Goal: Task Accomplishment & Management: Complete application form

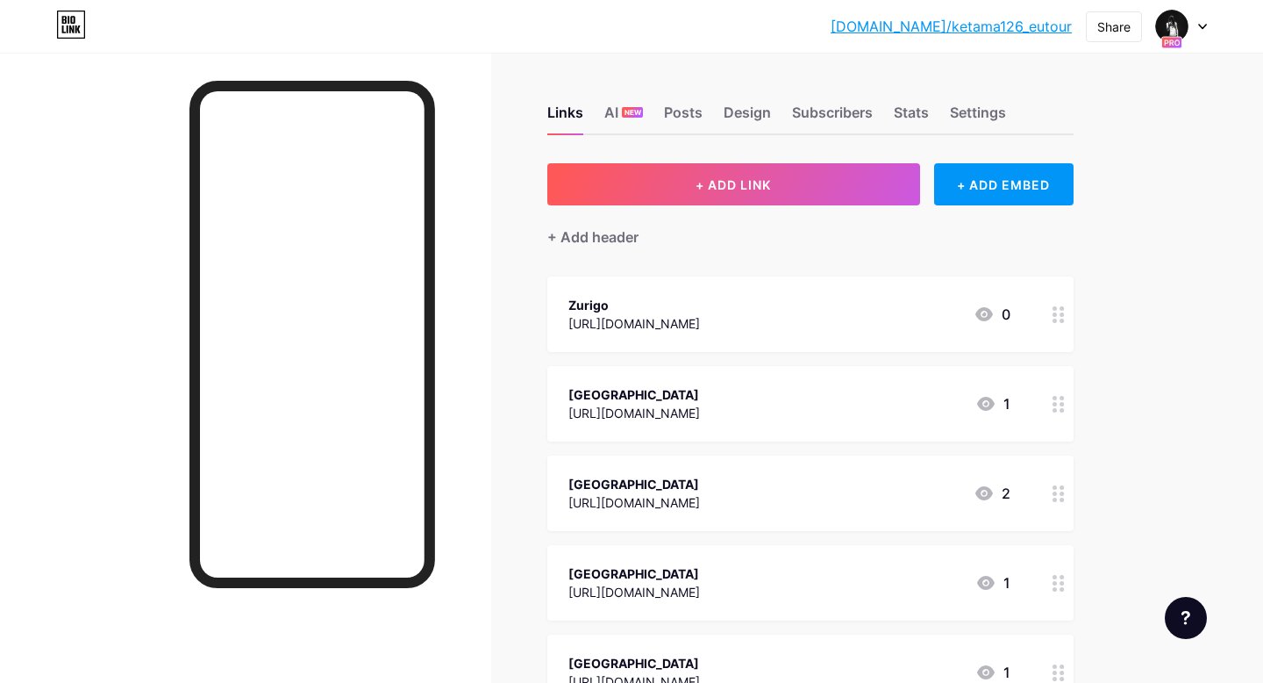
click at [1197, 28] on div at bounding box center [1181, 27] width 51 height 32
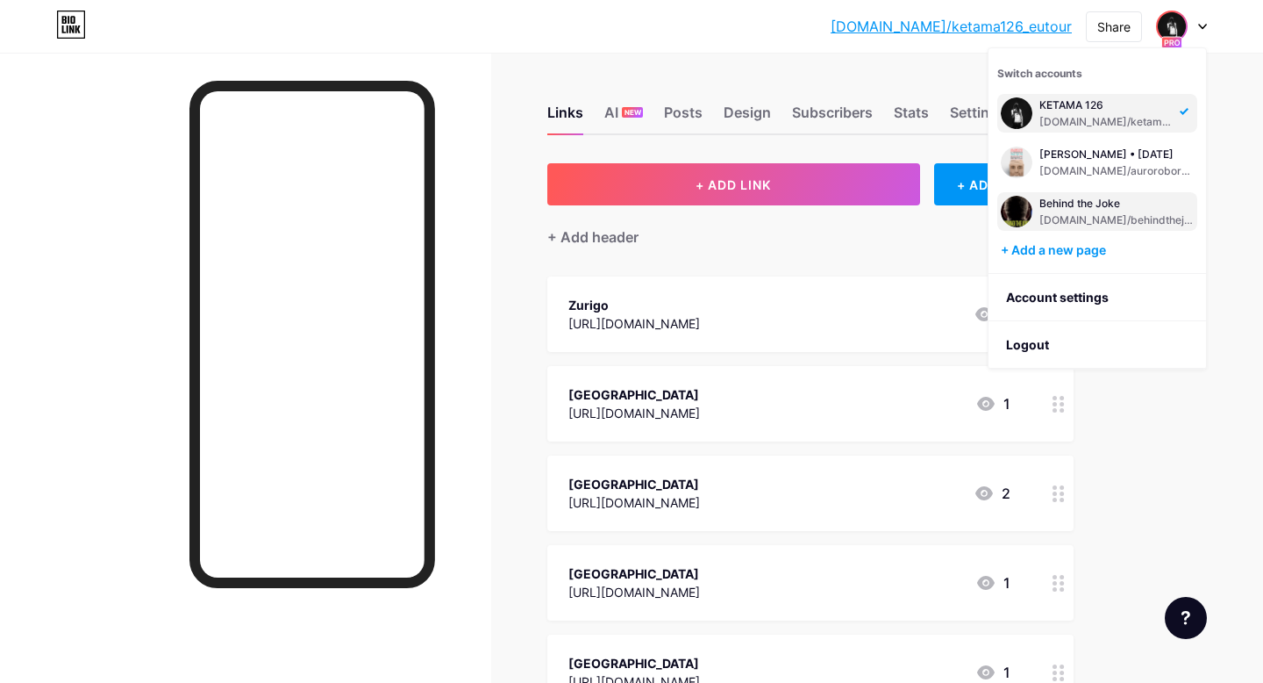
click at [1081, 206] on div "Behind the Joke" at bounding box center [1117, 204] width 154 height 14
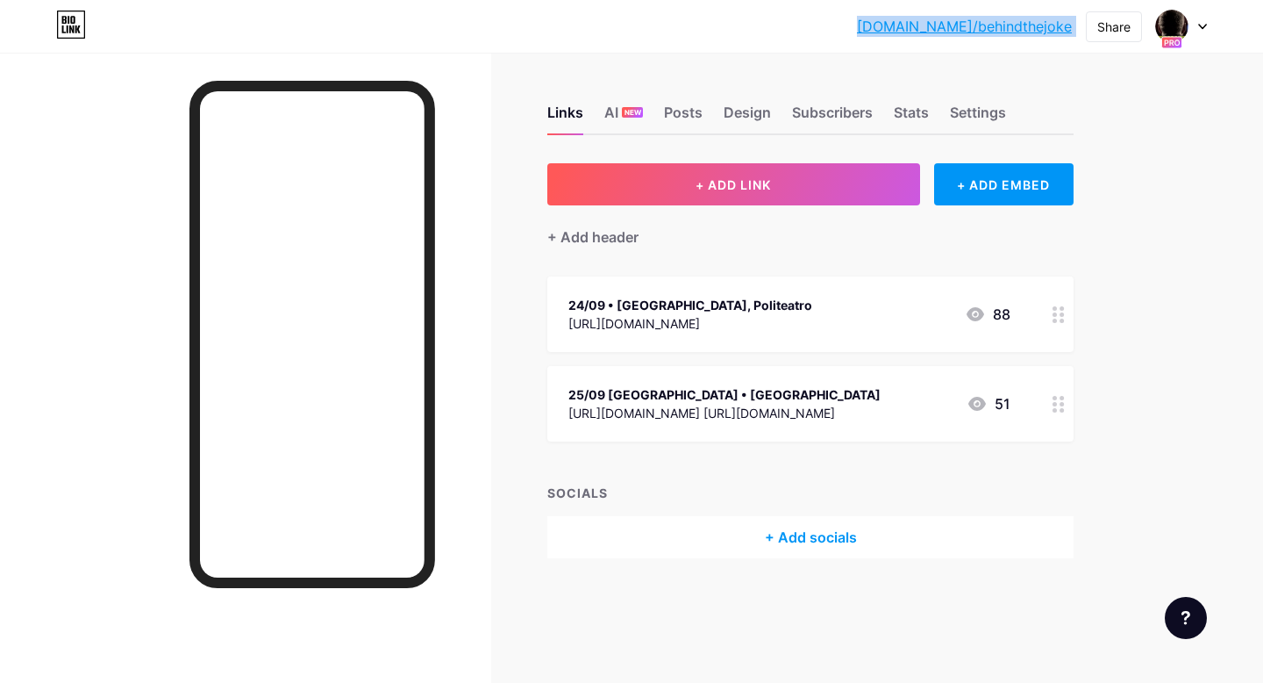
drag, startPoint x: 890, startPoint y: 23, endPoint x: 1083, endPoint y: 27, distance: 192.2
click at [1083, 28] on div "bio.link/behind... bio.link/behindthejoke Share Switch accounts Behind the Joke…" at bounding box center [631, 27] width 1263 height 32
click at [1166, 27] on img at bounding box center [1172, 26] width 28 height 28
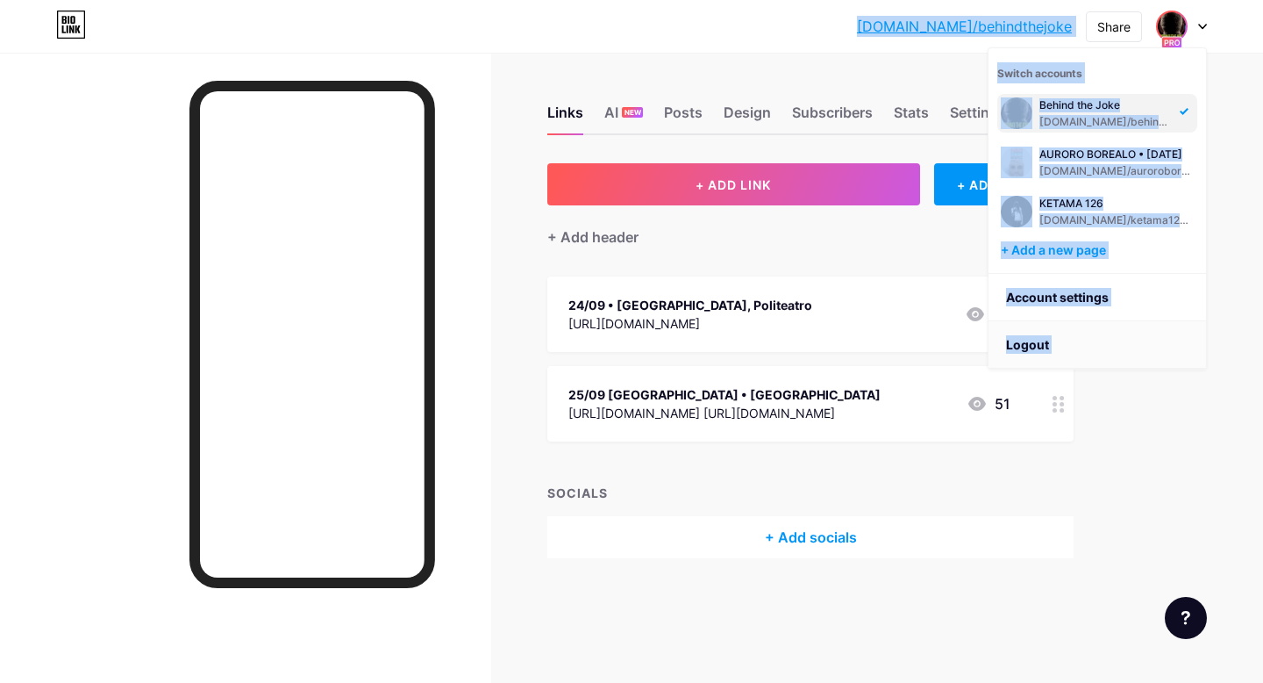
click at [1138, 329] on li "Logout" at bounding box center [1098, 344] width 218 height 47
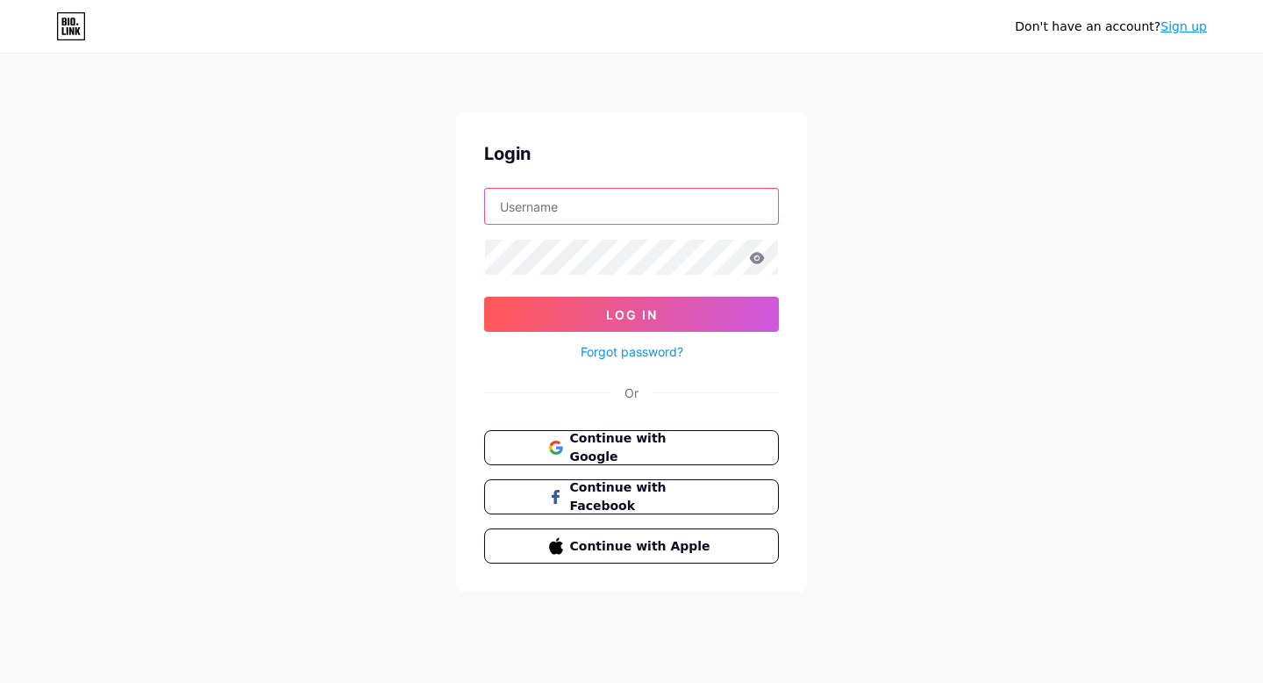
type input "[EMAIL_ADDRESS][DOMAIN_NAME]"
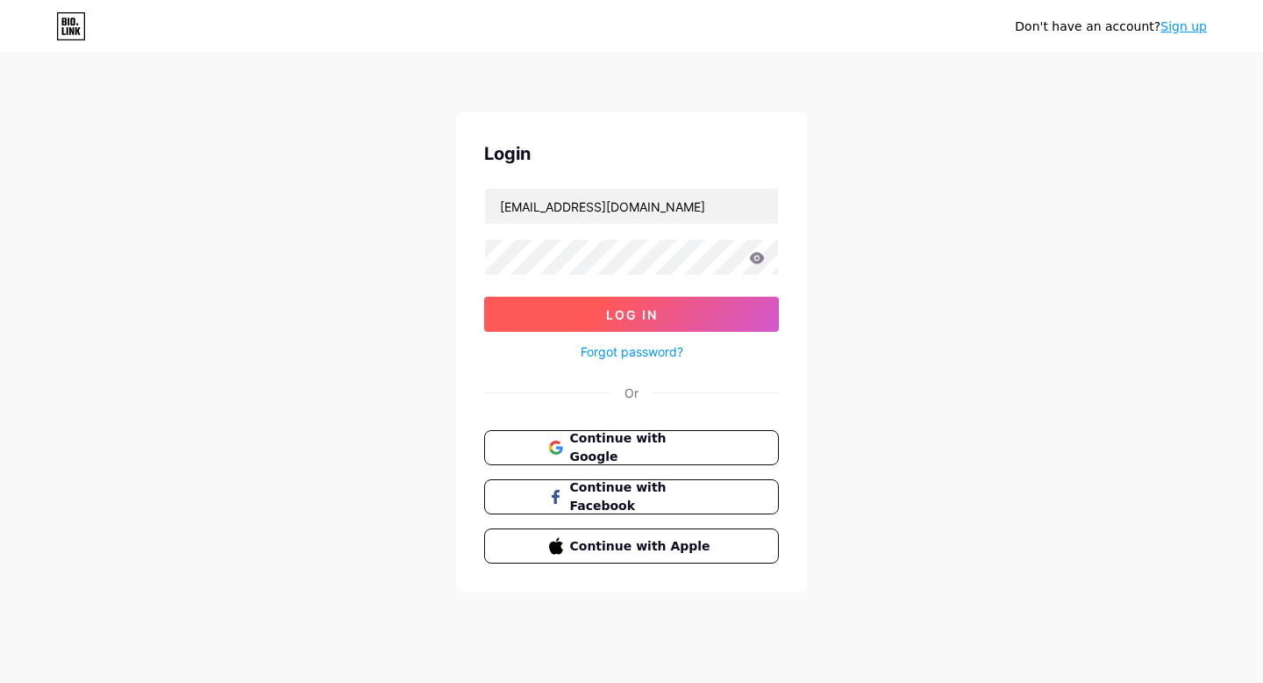
click at [603, 329] on button "Log In" at bounding box center [631, 314] width 295 height 35
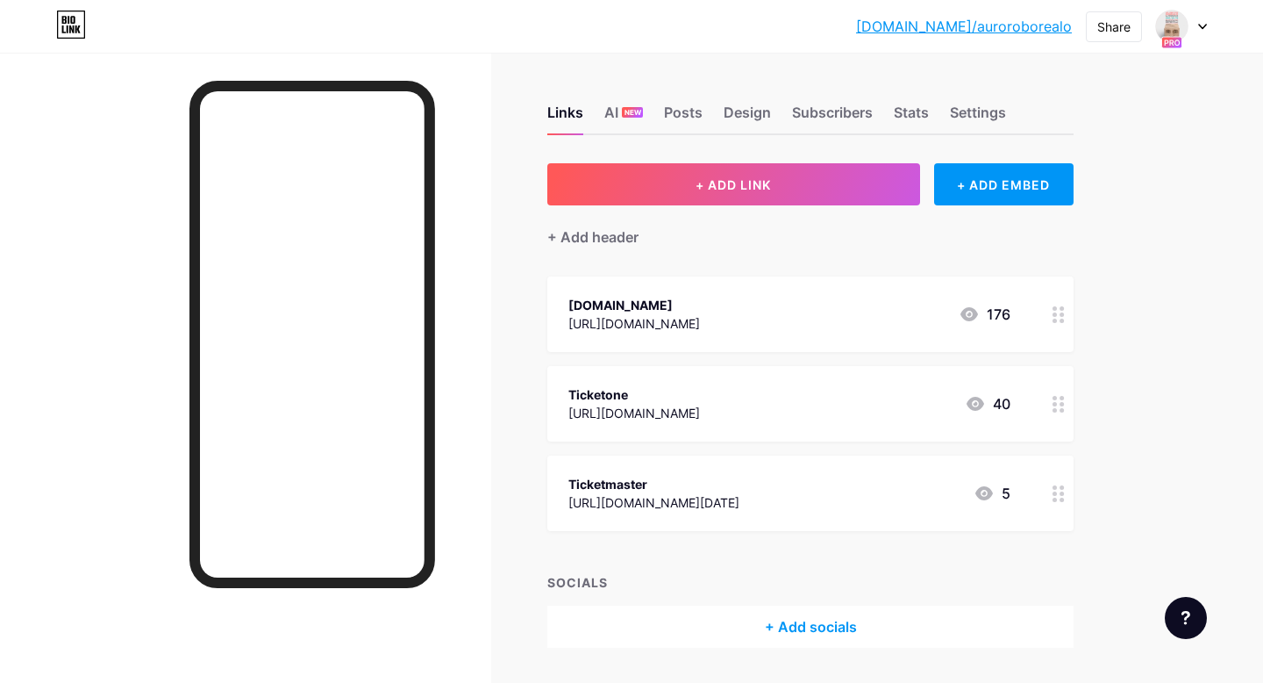
click at [1202, 25] on icon at bounding box center [1202, 27] width 9 height 6
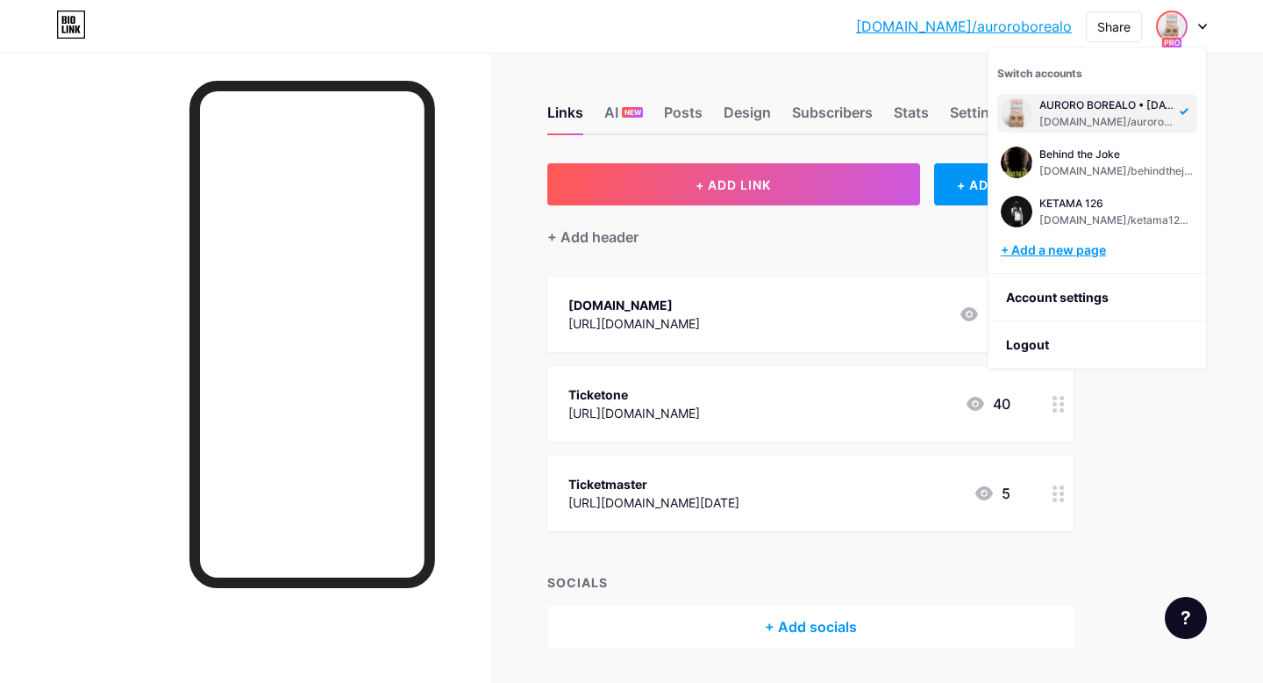
click at [1100, 252] on div "+ Add a new page" at bounding box center [1099, 250] width 197 height 18
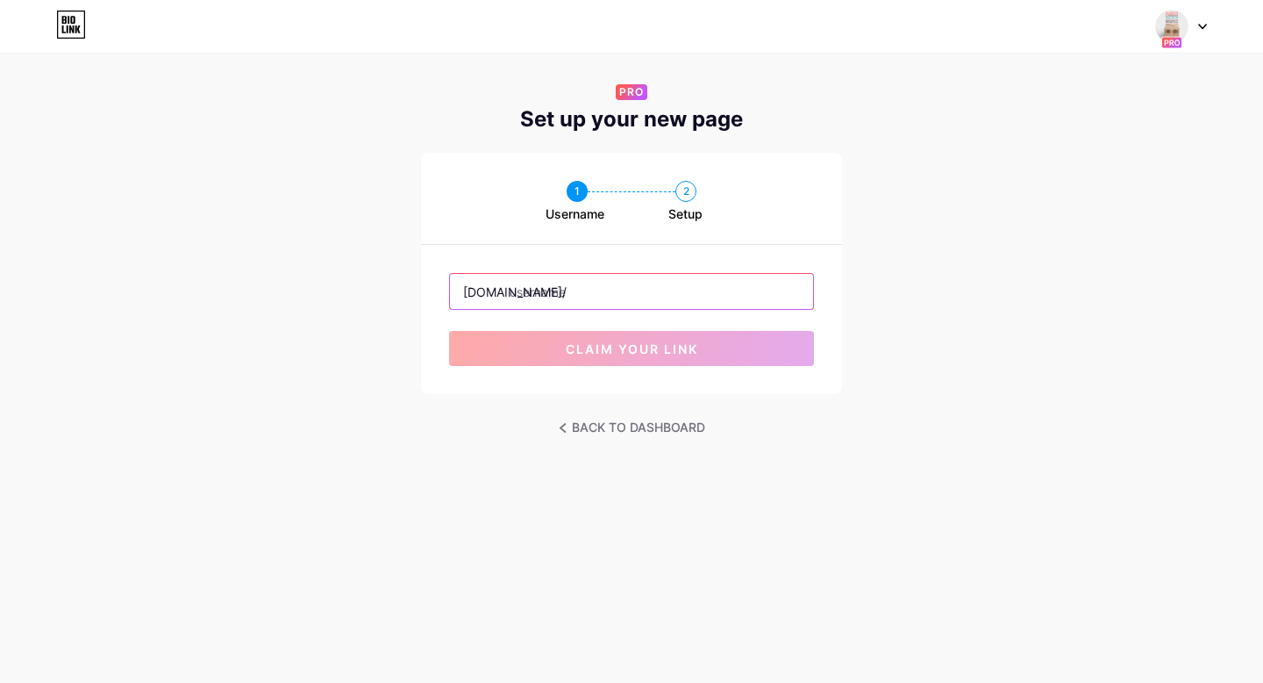
click at [562, 295] on input "text" at bounding box center [631, 291] width 363 height 35
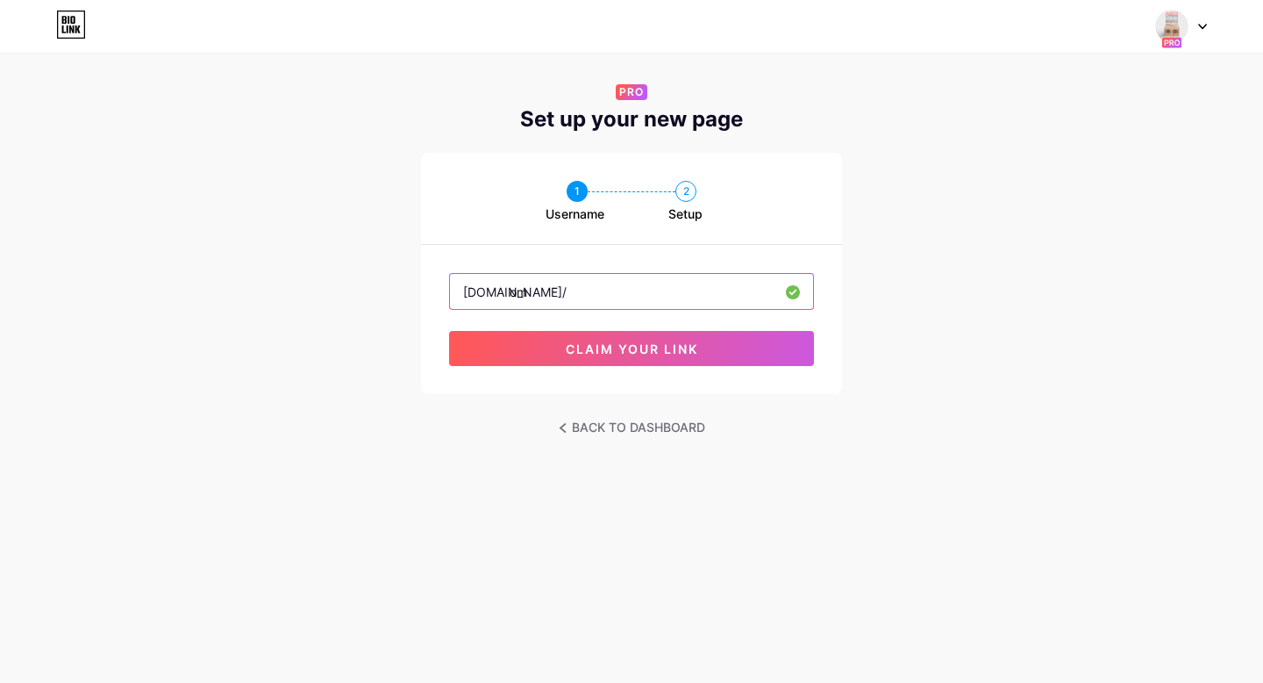
type input "o"
type input "g"
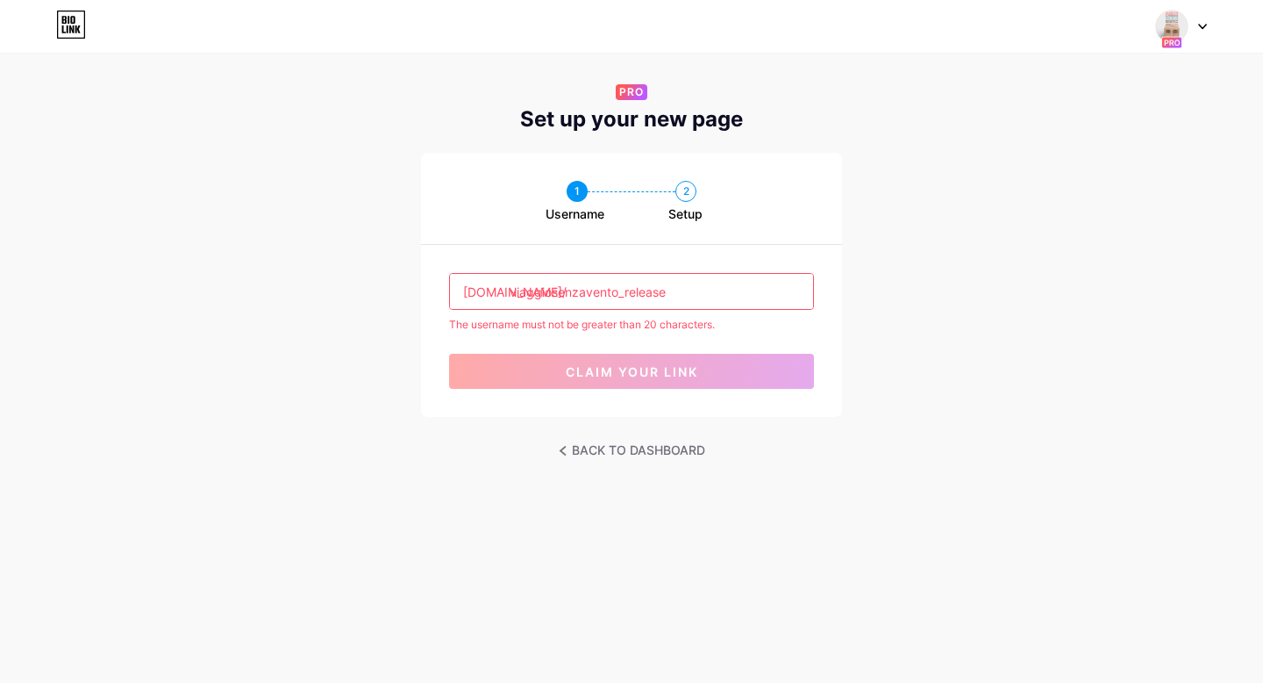
drag, startPoint x: 618, startPoint y: 291, endPoint x: 511, endPoint y: 293, distance: 106.2
click at [511, 293] on input "viaggiosenzavento_release" at bounding box center [631, 291] width 363 height 35
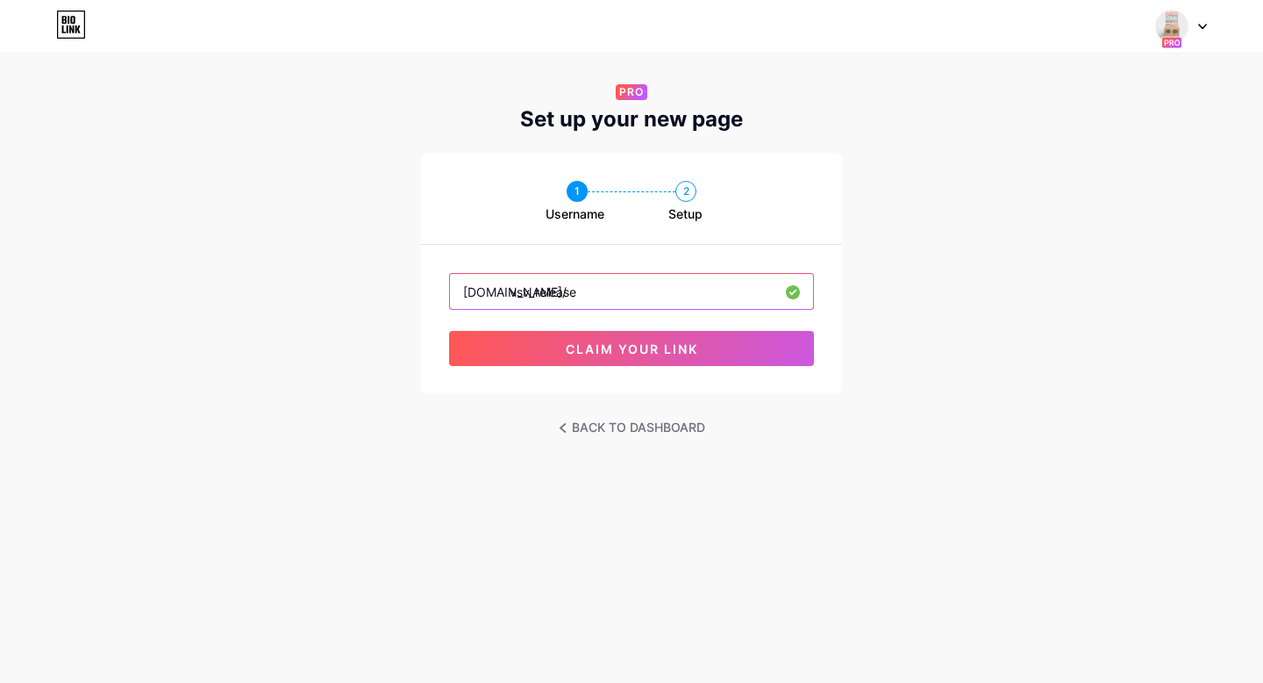
click at [586, 297] on input "vsv_release" at bounding box center [631, 291] width 363 height 35
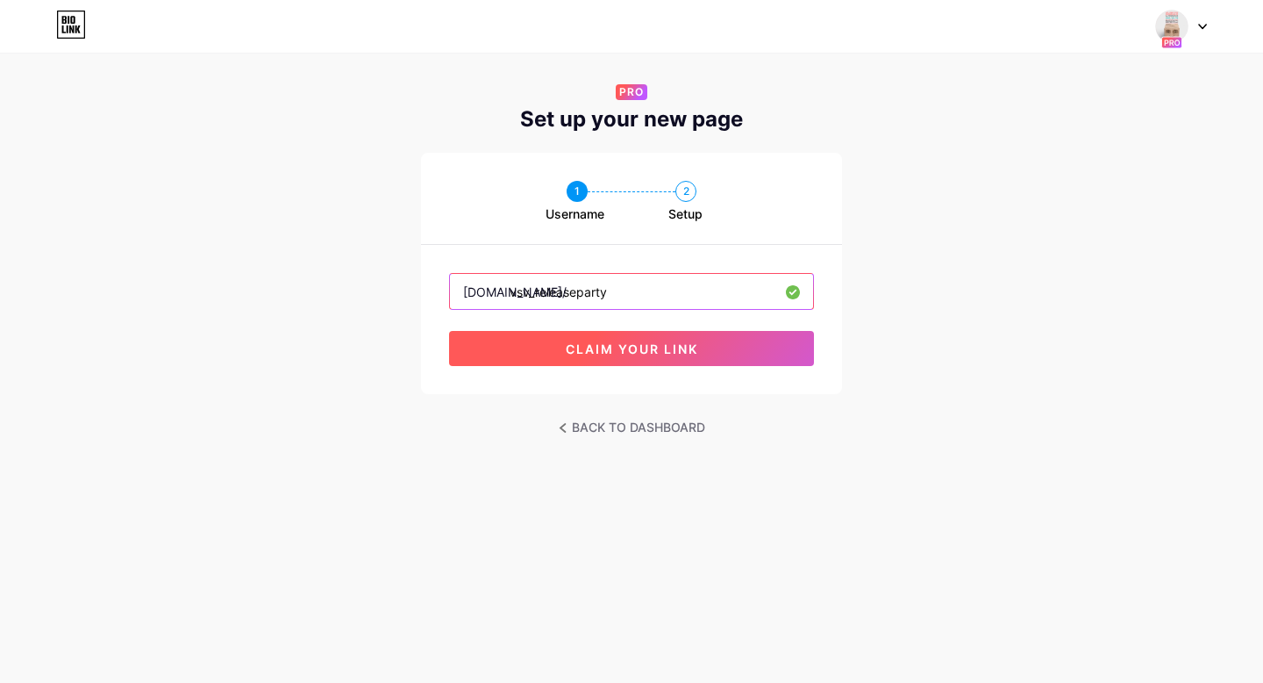
type input "vsv_releaseparty"
click at [595, 357] on button "claim your link" at bounding box center [631, 348] width 365 height 35
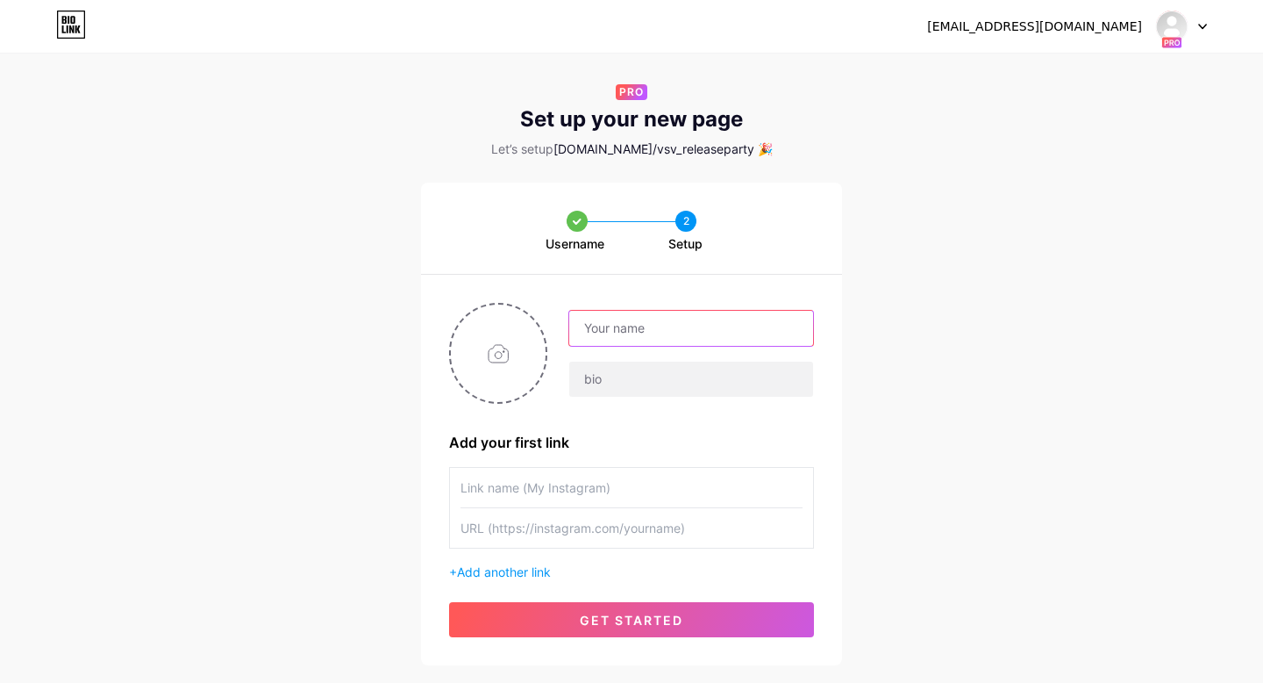
click at [632, 330] on input "text" at bounding box center [691, 328] width 244 height 35
click at [637, 385] on input "text" at bounding box center [691, 378] width 244 height 35
click at [586, 331] on input "Viaggio Senza Vento Release Party" at bounding box center [691, 328] width 244 height 35
paste input "[PERSON_NAME]"
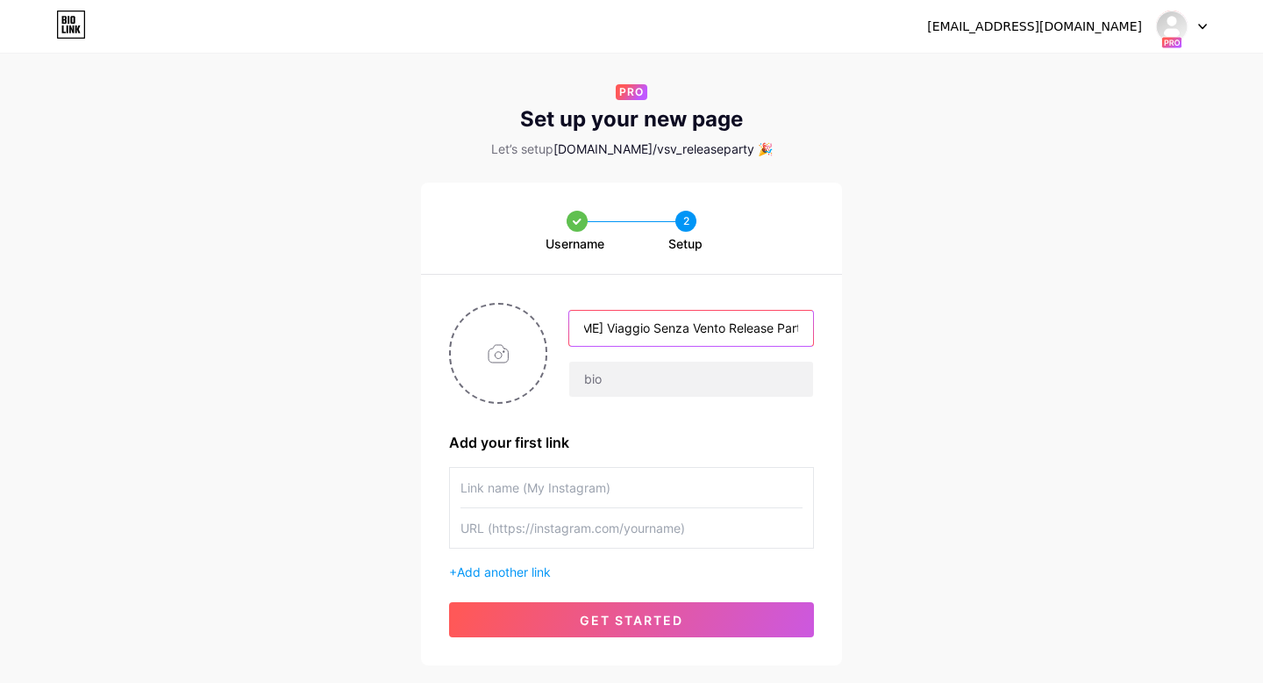
drag, startPoint x: 676, startPoint y: 326, endPoint x: 863, endPoint y: 324, distance: 187.8
click at [863, 324] on div "Username 2 Setup OMAR PEDRINI Viaggio Senza Vento Release Party Add your first …" at bounding box center [631, 423] width 1263 height 483
type input "[PERSON_NAME]"
click at [710, 387] on input "text" at bounding box center [691, 378] width 244 height 35
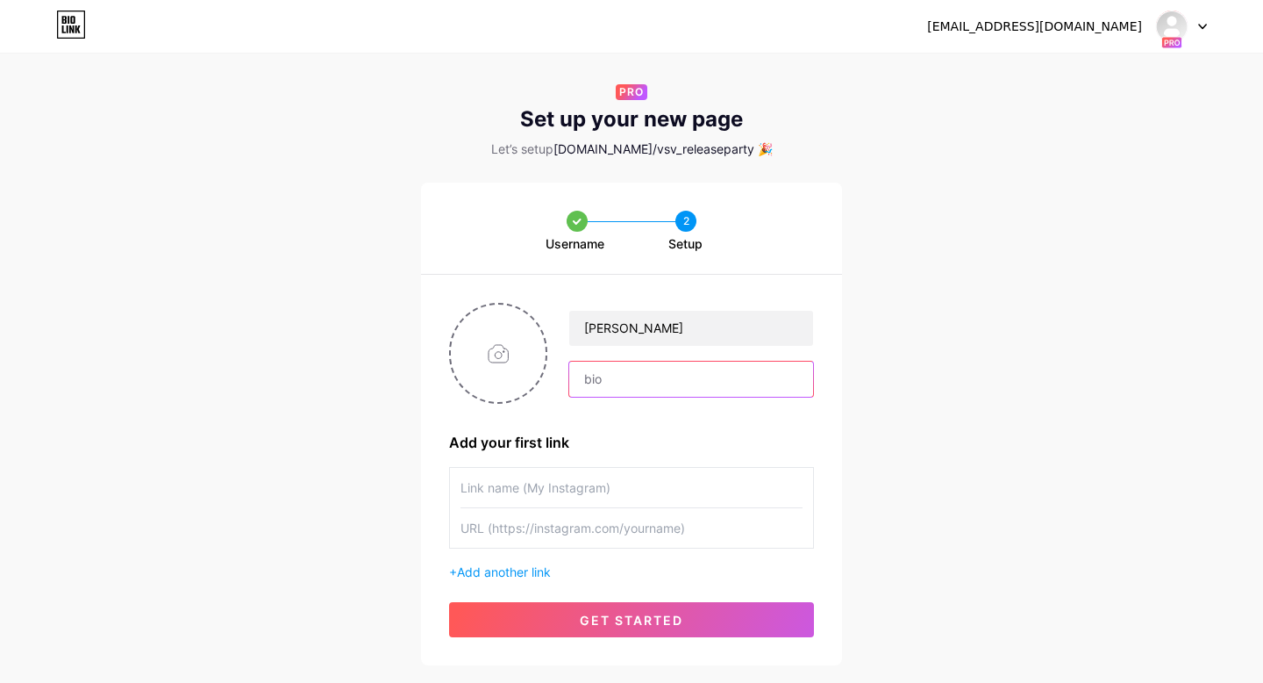
paste input "Viaggio Senza Vento Release Party"
type input "Viaggio Senza Vento Release Party"
click at [487, 352] on input "file" at bounding box center [498, 352] width 95 height 97
type input "C:\fakepath\20241030_182732.jpg"
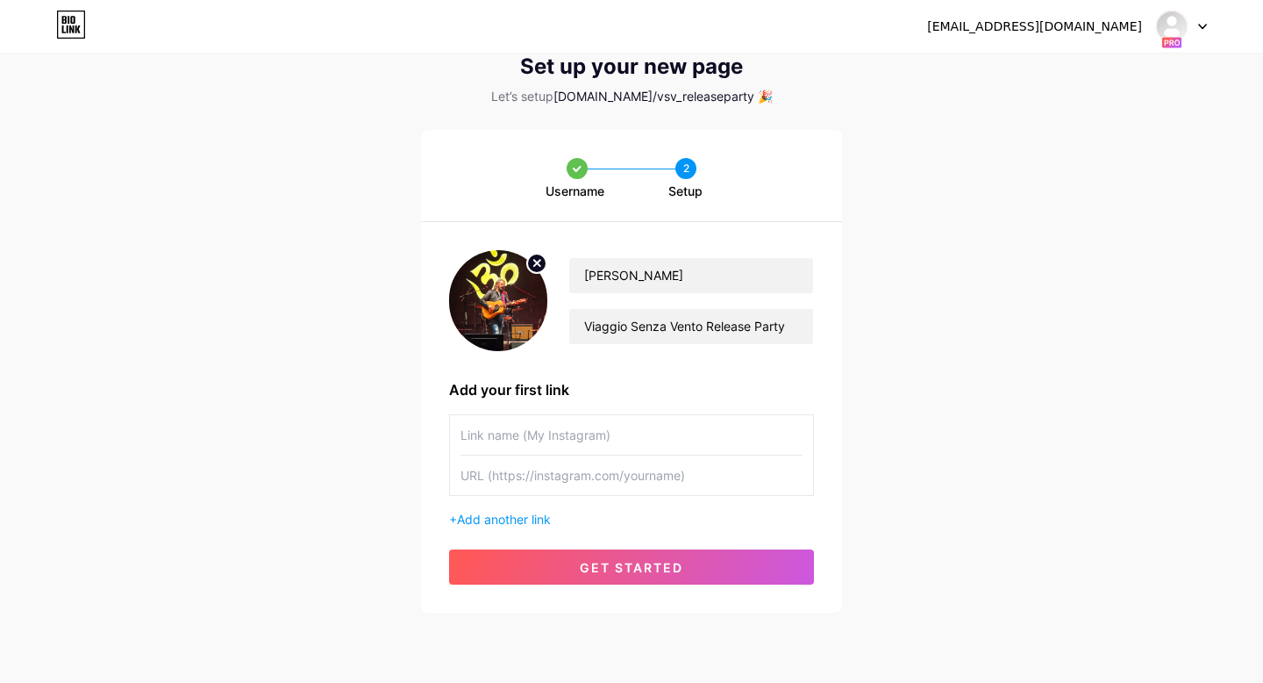
click at [613, 451] on input "text" at bounding box center [632, 434] width 342 height 39
type input "Ticketone"
click at [493, 519] on span "Add another link" at bounding box center [504, 518] width 94 height 15
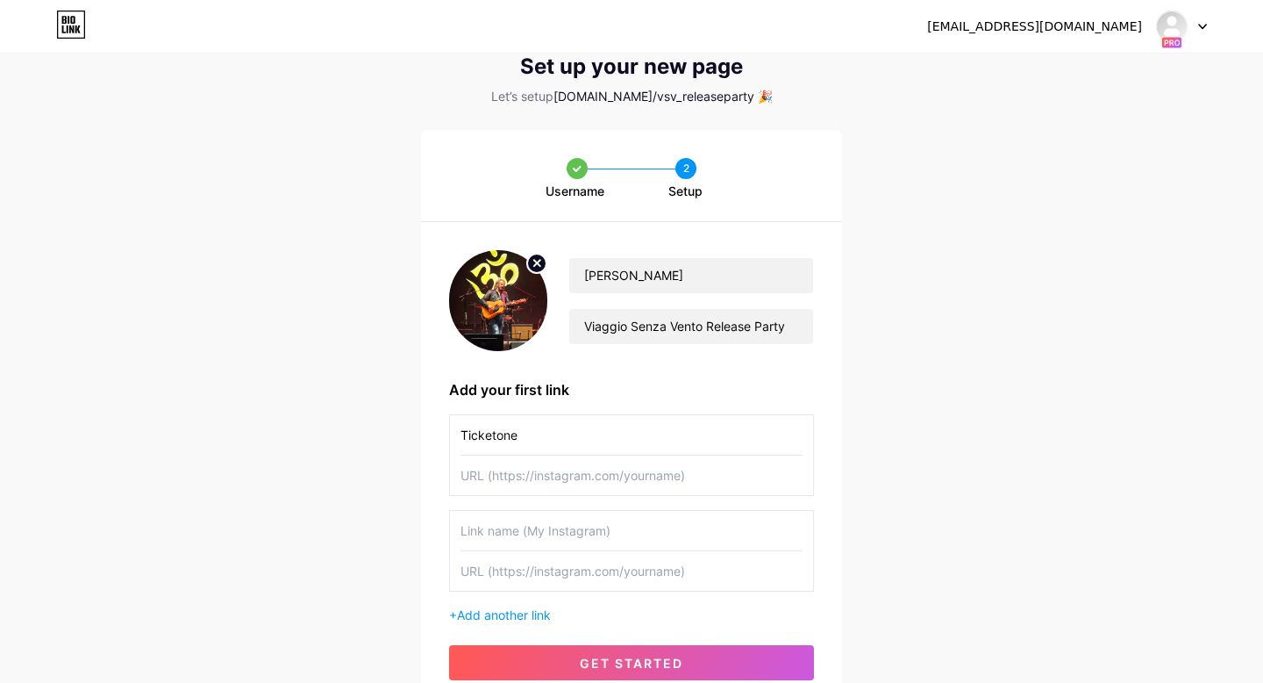
click at [496, 537] on input "text" at bounding box center [632, 530] width 342 height 39
type input "Ticketmaster"
click at [480, 612] on span "Add another link" at bounding box center [504, 614] width 94 height 15
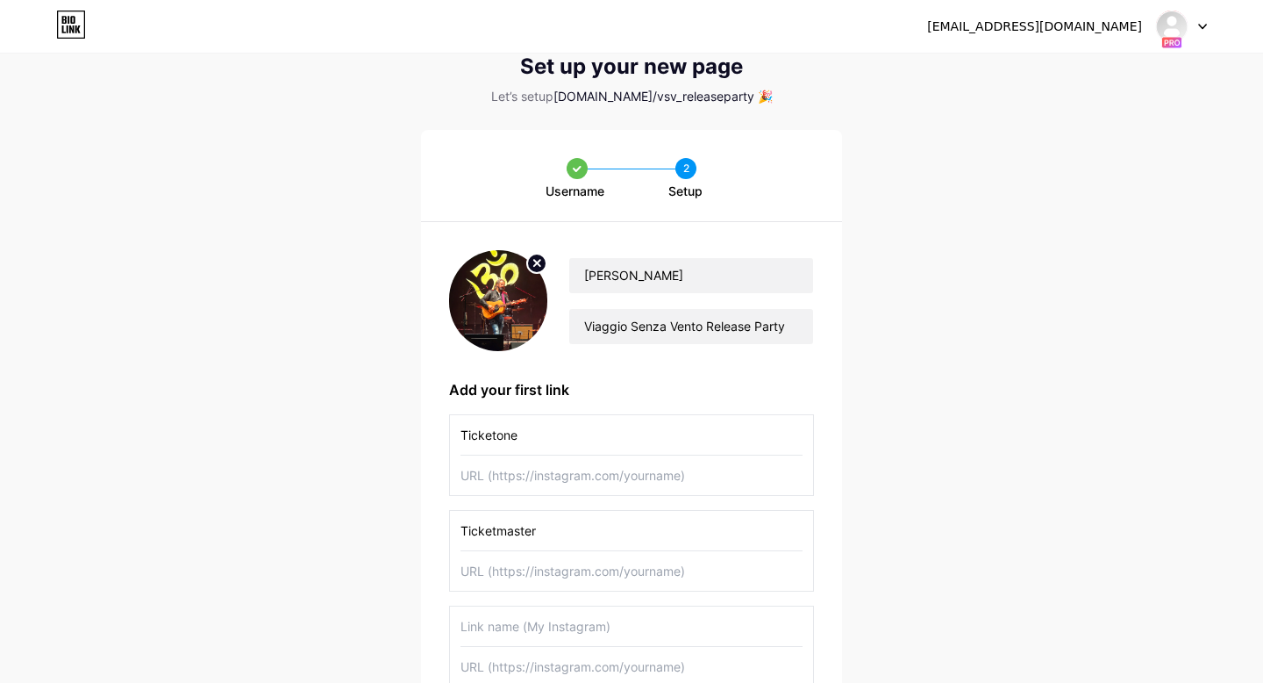
click at [480, 613] on input "text" at bounding box center [632, 625] width 342 height 39
type input "[DOMAIN_NAME]"
click at [558, 468] on input "text" at bounding box center [632, 474] width 342 height 39
paste input "[URL][DOMAIN_NAME]"
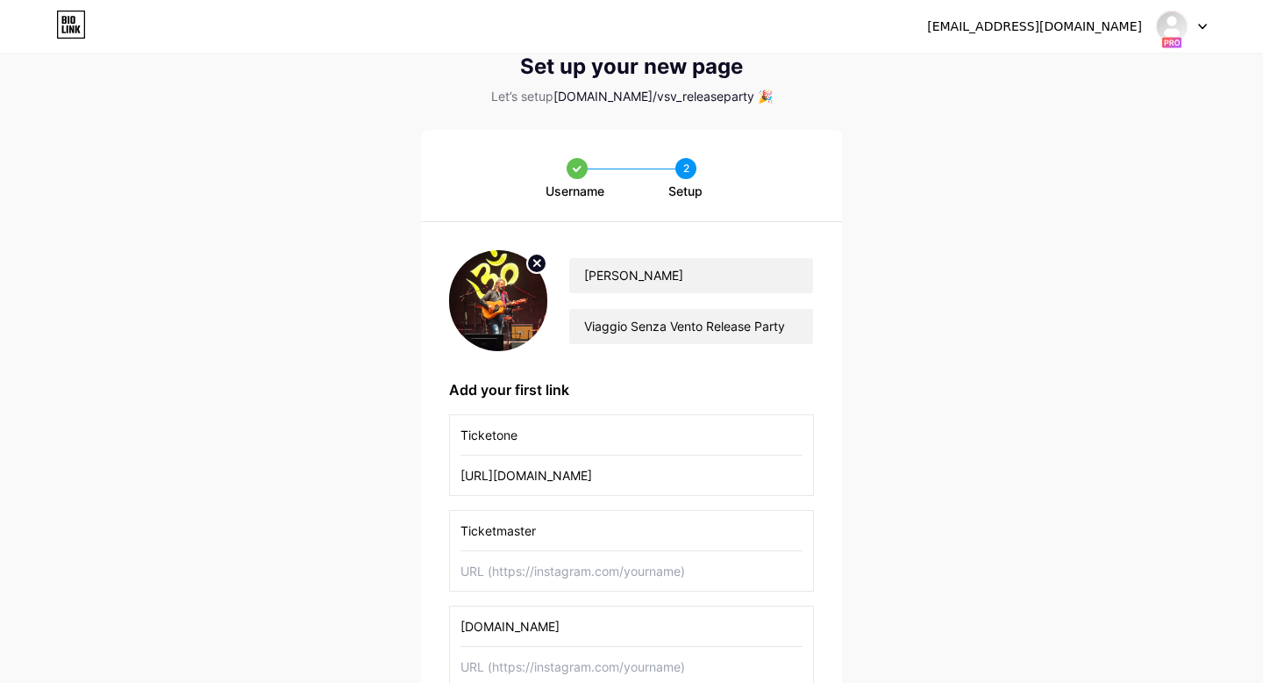
type input "[URL][DOMAIN_NAME]"
click at [626, 566] on input "text" at bounding box center [632, 570] width 342 height 39
paste input "[URL][DOMAIN_NAME]"
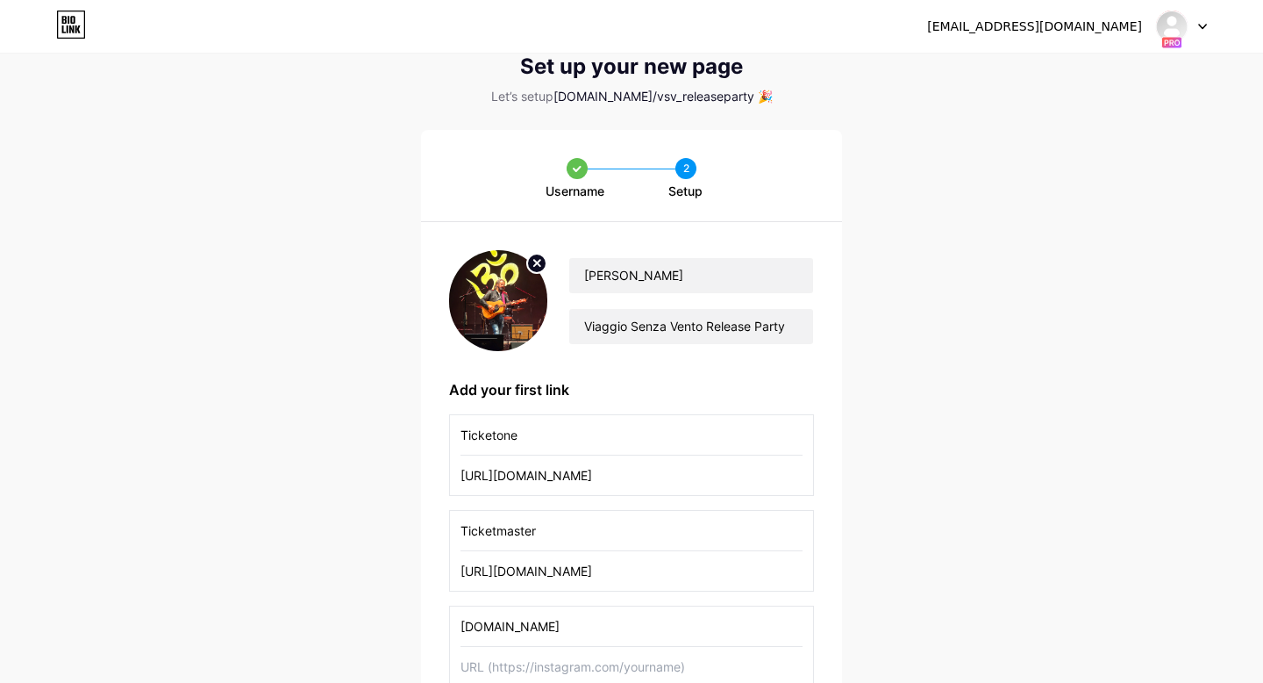
type input "[URL][DOMAIN_NAME]"
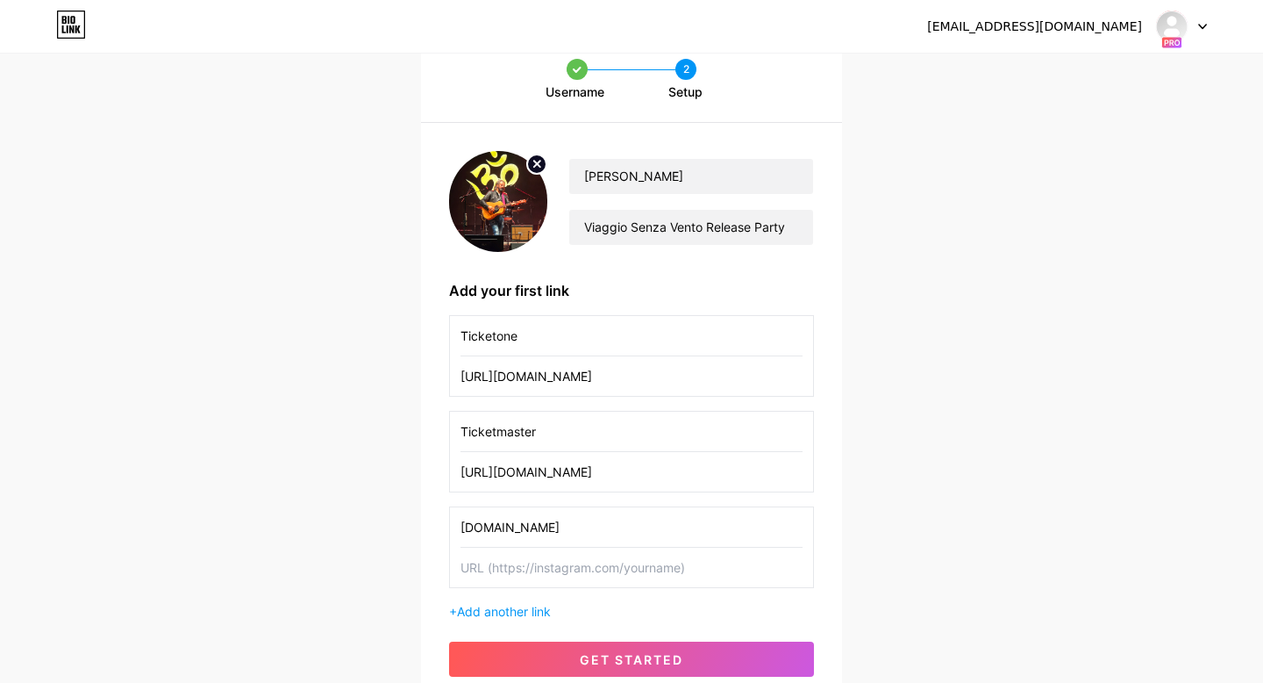
click at [510, 574] on input "text" at bounding box center [632, 566] width 342 height 39
paste input "[URL][DOMAIN_NAME]"
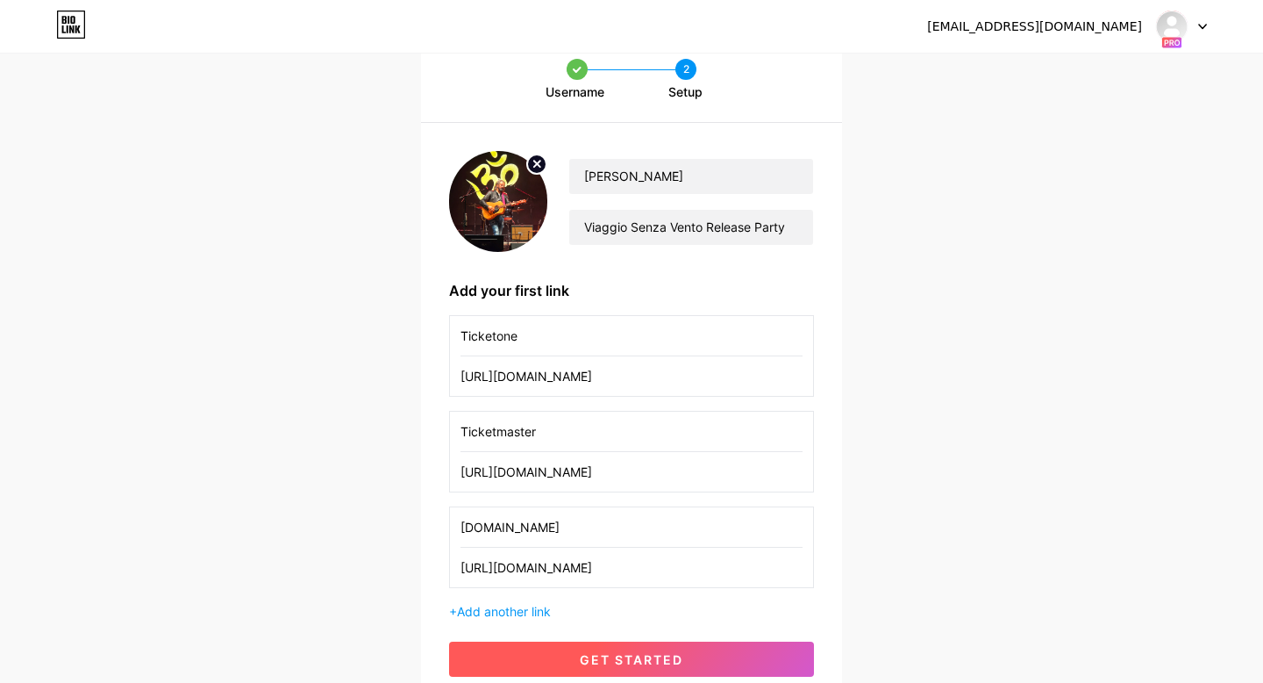
type input "[URL][DOMAIN_NAME]"
click at [547, 657] on button "get started" at bounding box center [631, 658] width 365 height 35
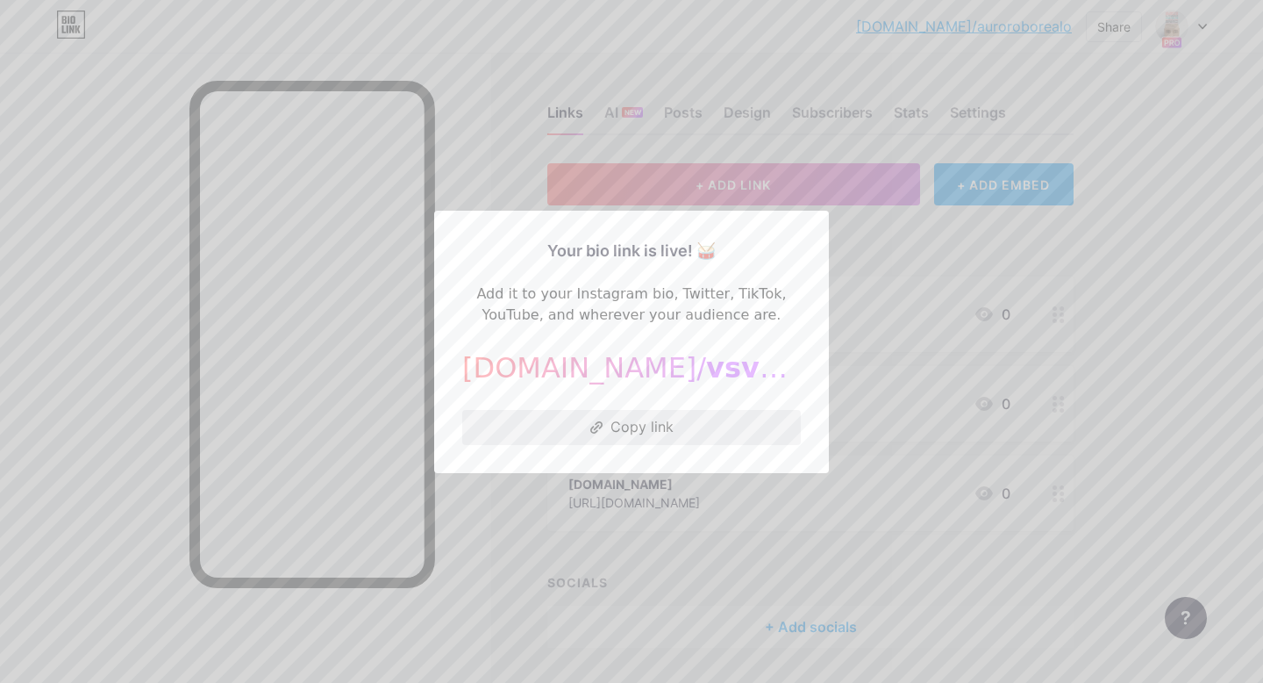
click at [750, 434] on button "Copy link" at bounding box center [631, 427] width 339 height 35
click at [1205, 25] on div at bounding box center [631, 341] width 1263 height 683
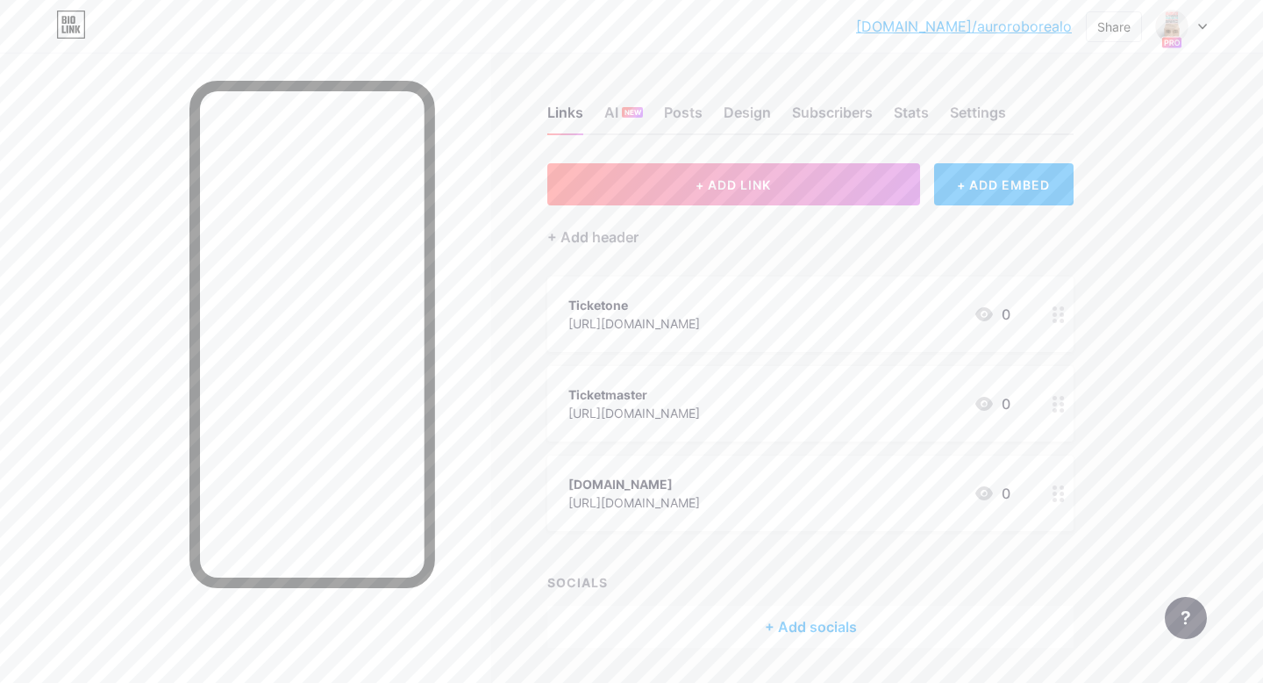
click at [1203, 25] on icon at bounding box center [1202, 27] width 9 height 6
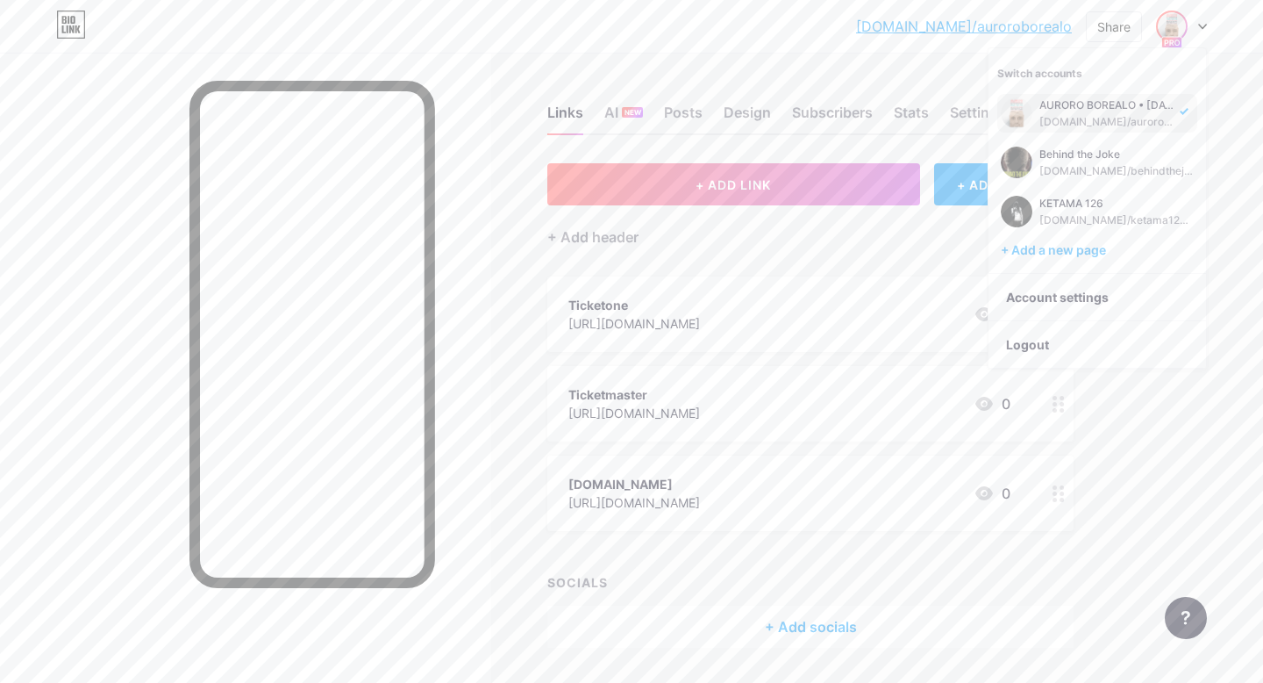
click at [68, 14] on icon at bounding box center [71, 25] width 30 height 28
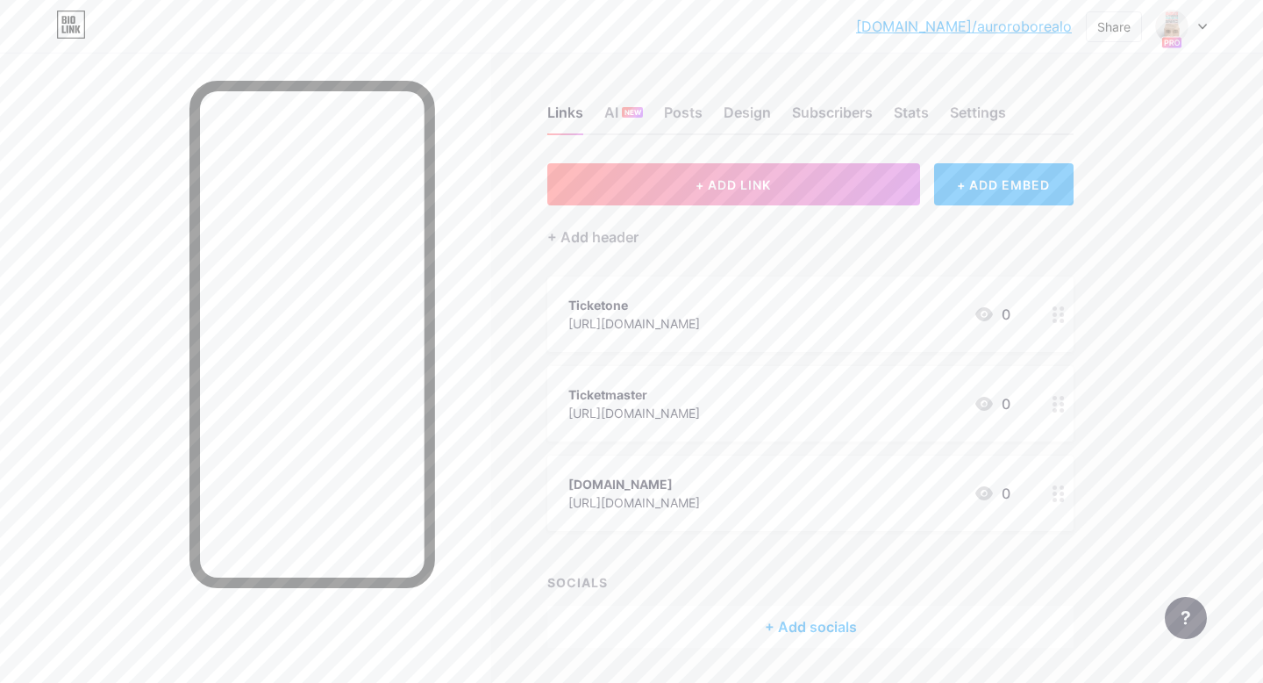
click at [68, 14] on icon at bounding box center [71, 25] width 30 height 28
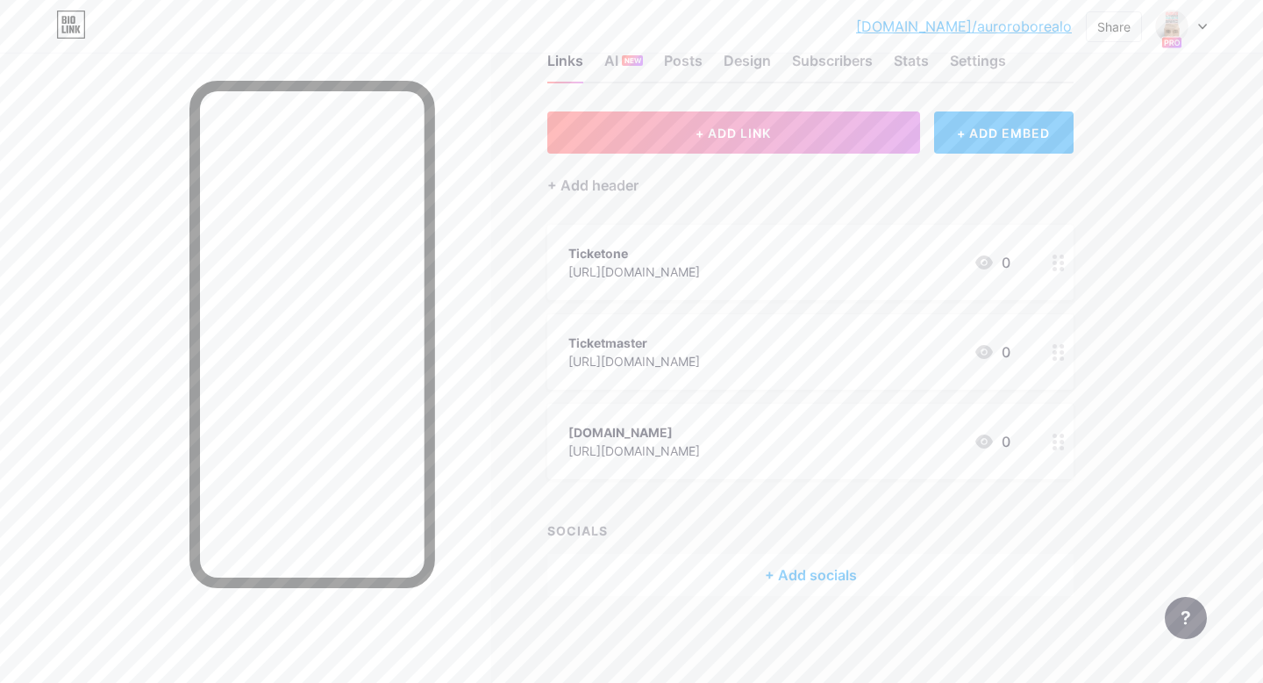
click at [1205, 28] on icon at bounding box center [1202, 27] width 9 height 6
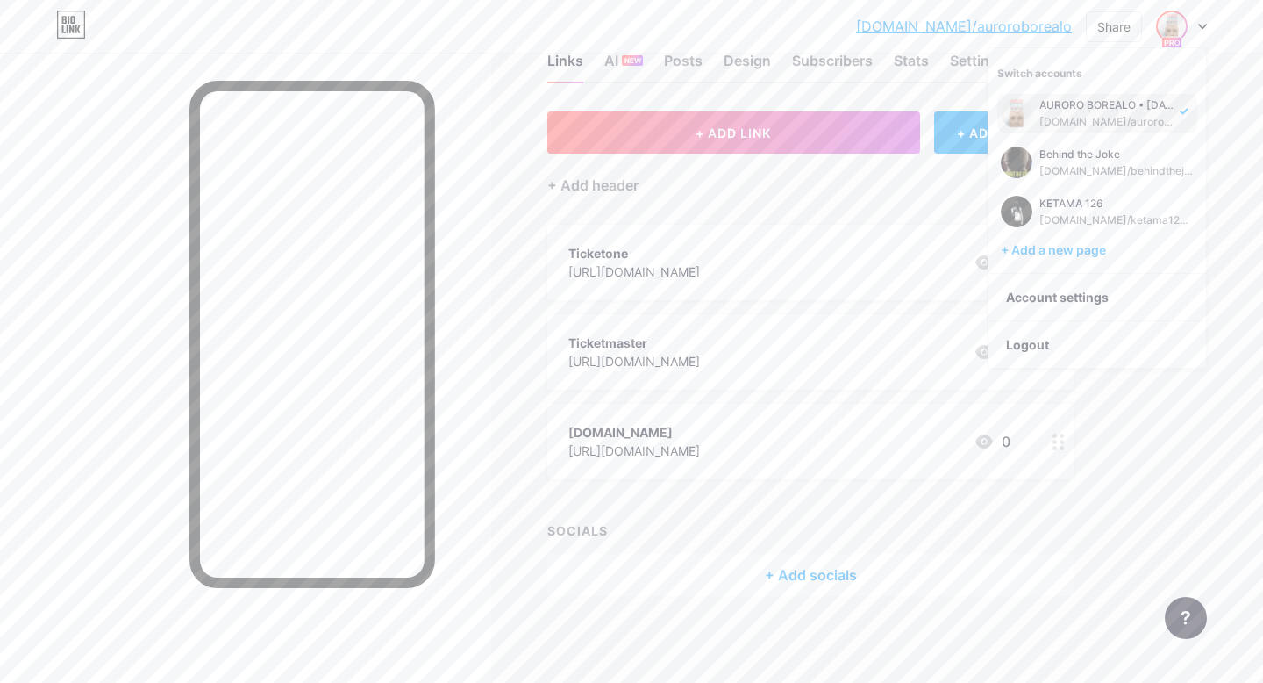
click at [1083, 191] on div "AURORO BOREALO • 12.03.26 bio.link/auroroborealo Behind the Joke bio.link/behin…" at bounding box center [1098, 156] width 200 height 147
click at [1094, 169] on div "[DOMAIN_NAME]/behindthejoke" at bounding box center [1117, 171] width 154 height 14
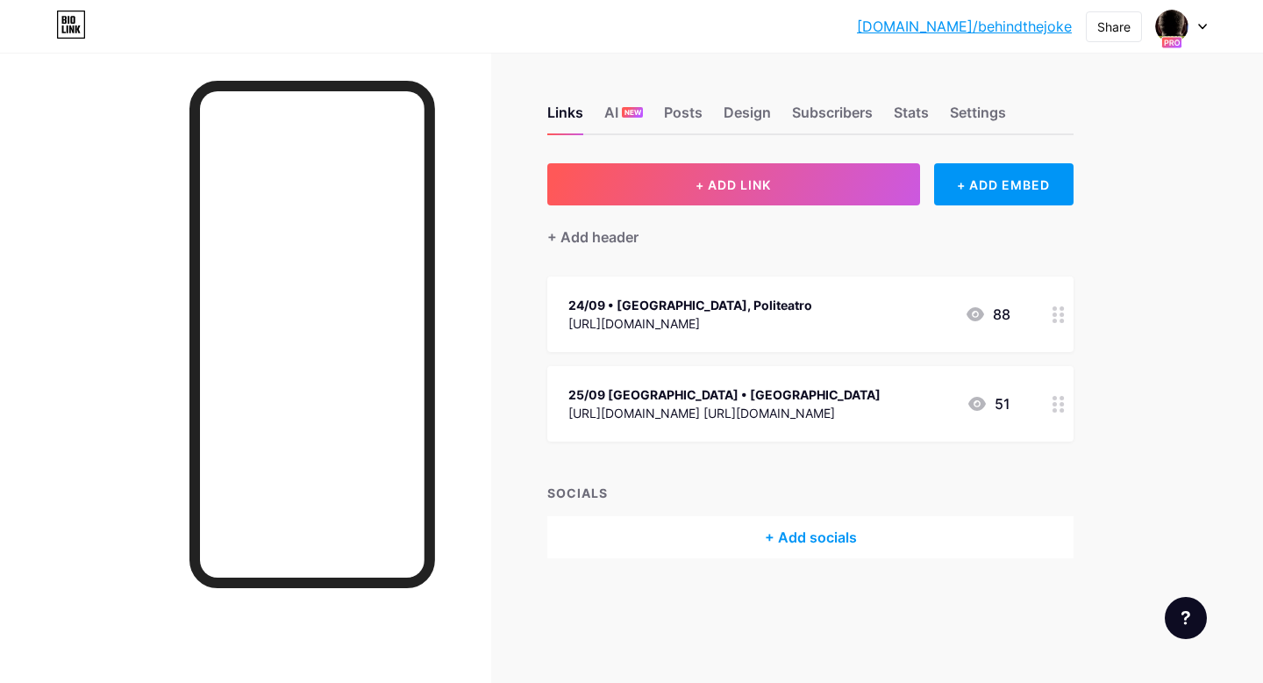
click at [1205, 24] on icon at bounding box center [1202, 27] width 9 height 6
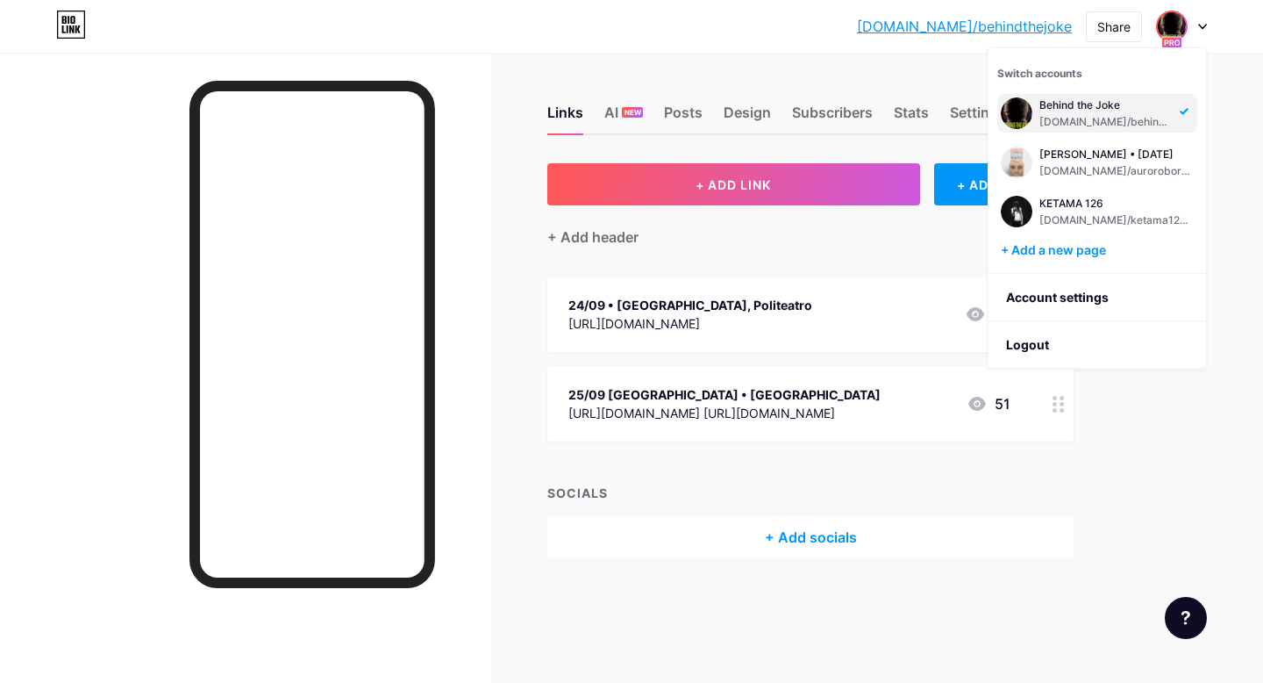
click at [1106, 471] on div "Links AI NEW Posts Design Subscribers Stats Settings + ADD LINK + ADD EMBED + A…" at bounding box center [574, 349] width 1148 height 593
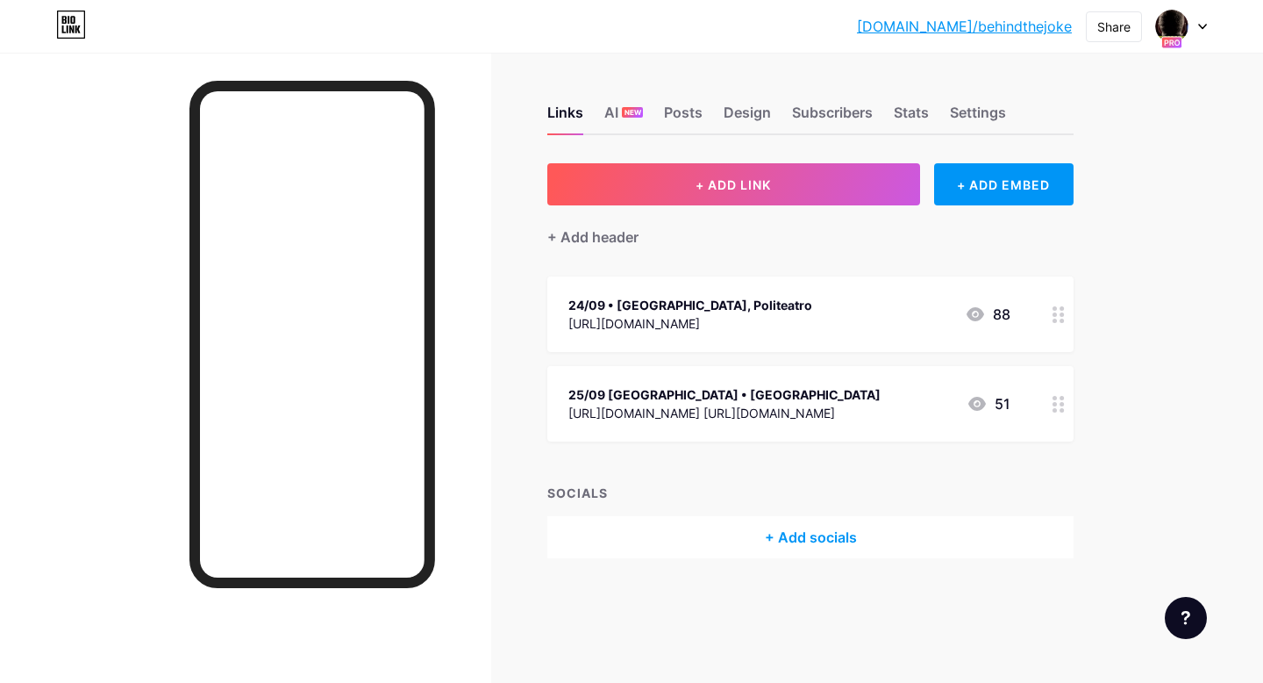
click at [1205, 30] on div at bounding box center [1181, 27] width 51 height 32
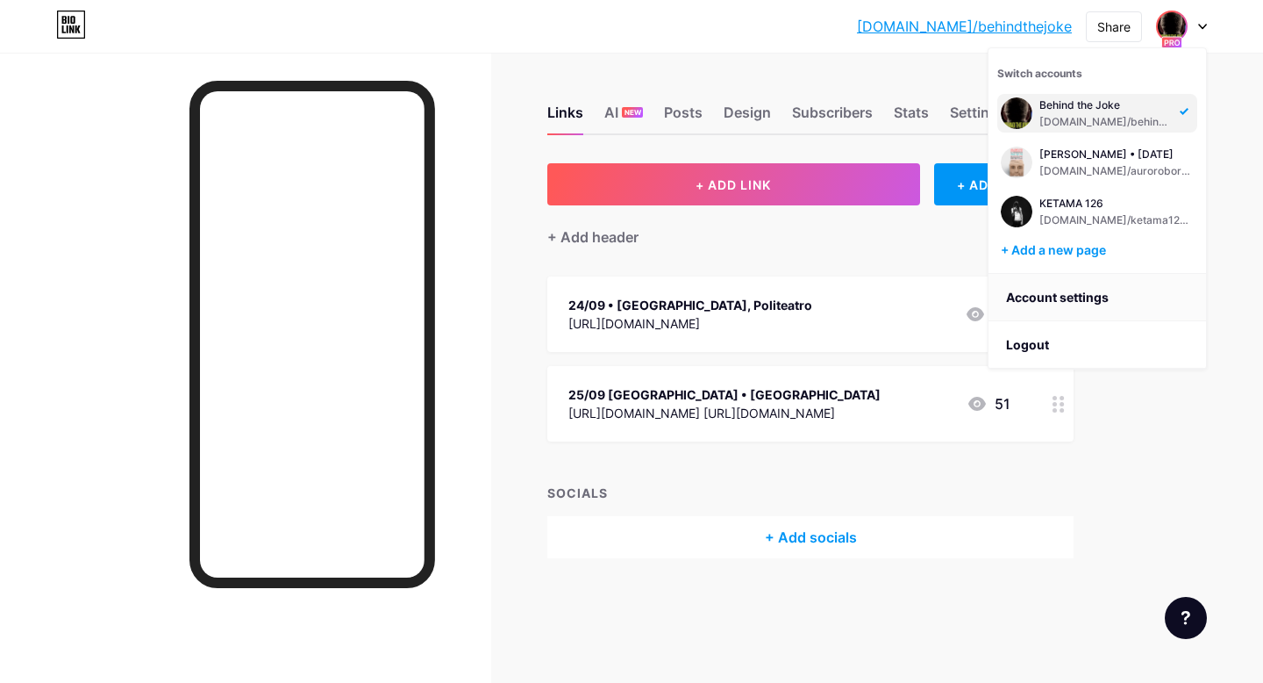
click at [1052, 297] on link "Account settings" at bounding box center [1098, 297] width 218 height 47
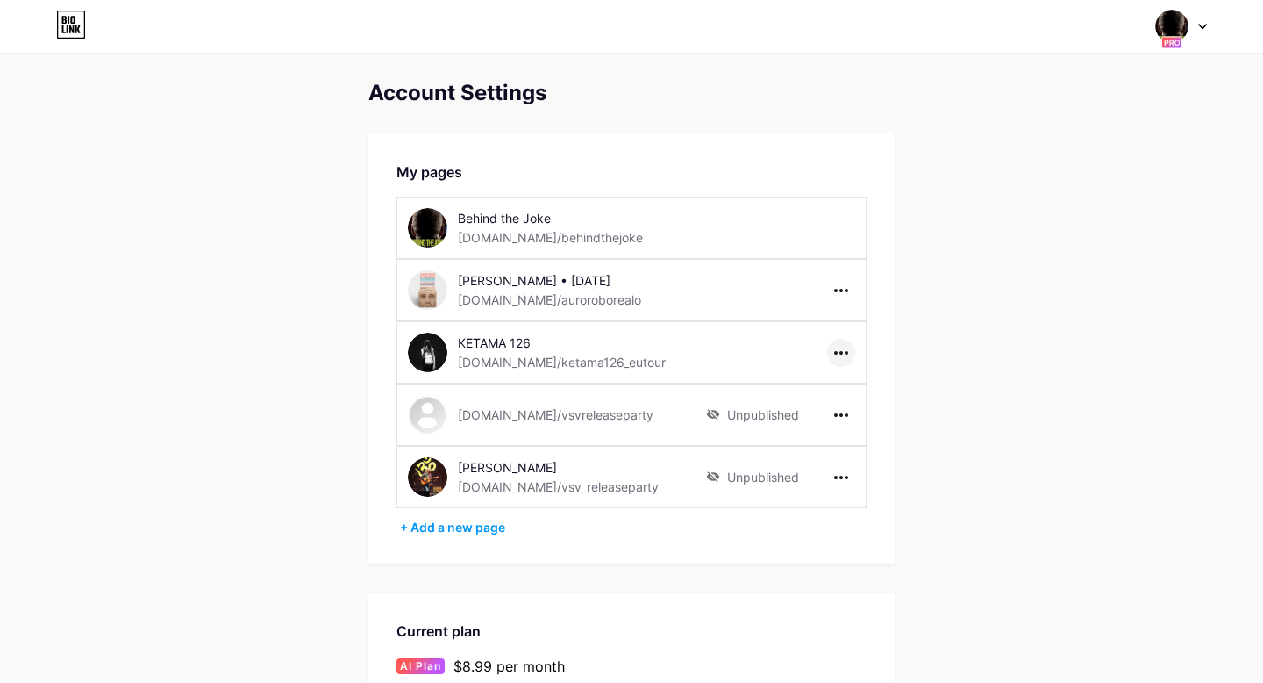
click at [845, 354] on icon at bounding box center [841, 353] width 14 height 4
click at [838, 225] on div "Behind the Joke [DOMAIN_NAME]/behindthejoke" at bounding box center [632, 228] width 470 height 62
click at [842, 225] on div "Behind the Joke [DOMAIN_NAME]/behindthejoke" at bounding box center [632, 228] width 470 height 62
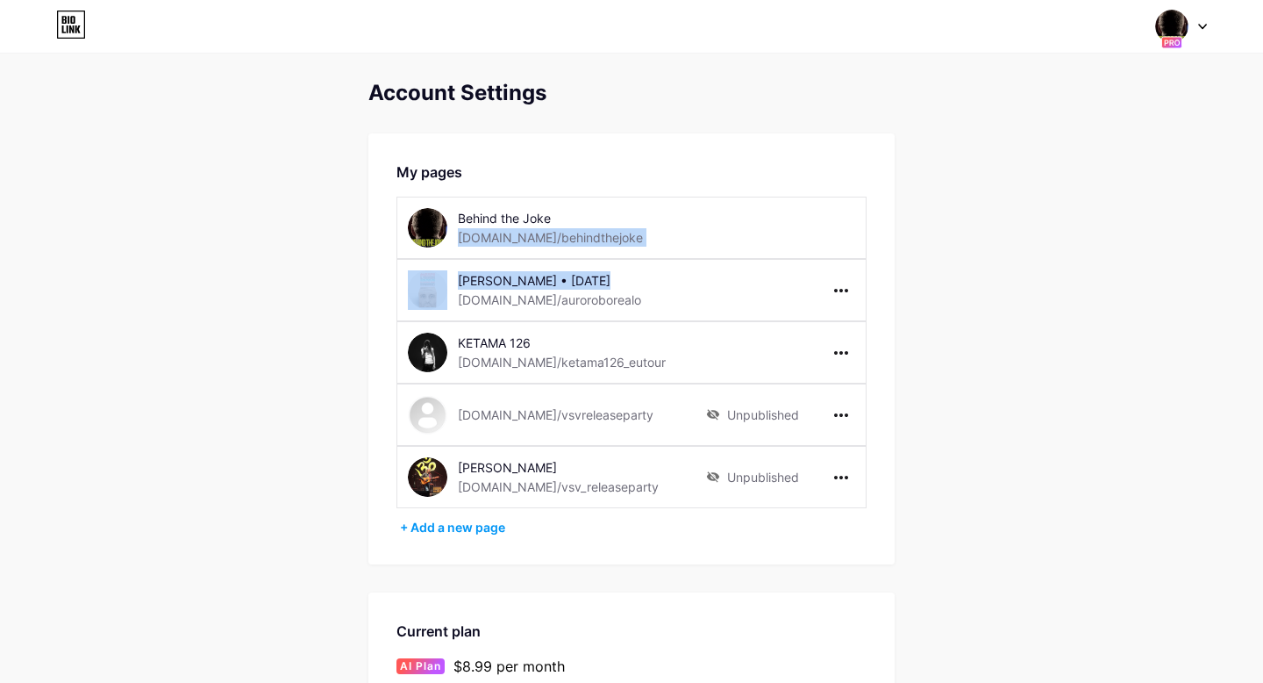
drag, startPoint x: 617, startPoint y: 238, endPoint x: 617, endPoint y: 295, distance: 57.0
click at [617, 295] on div "My pages Behind the Joke [DOMAIN_NAME]/behindthejoke [PERSON_NAME] • [DATE] [DO…" at bounding box center [631, 348] width 526 height 431
click at [426, 220] on img at bounding box center [427, 227] width 39 height 39
click at [538, 197] on div "Behind the Joke [DOMAIN_NAME]/behindthejoke" at bounding box center [632, 228] width 470 height 62
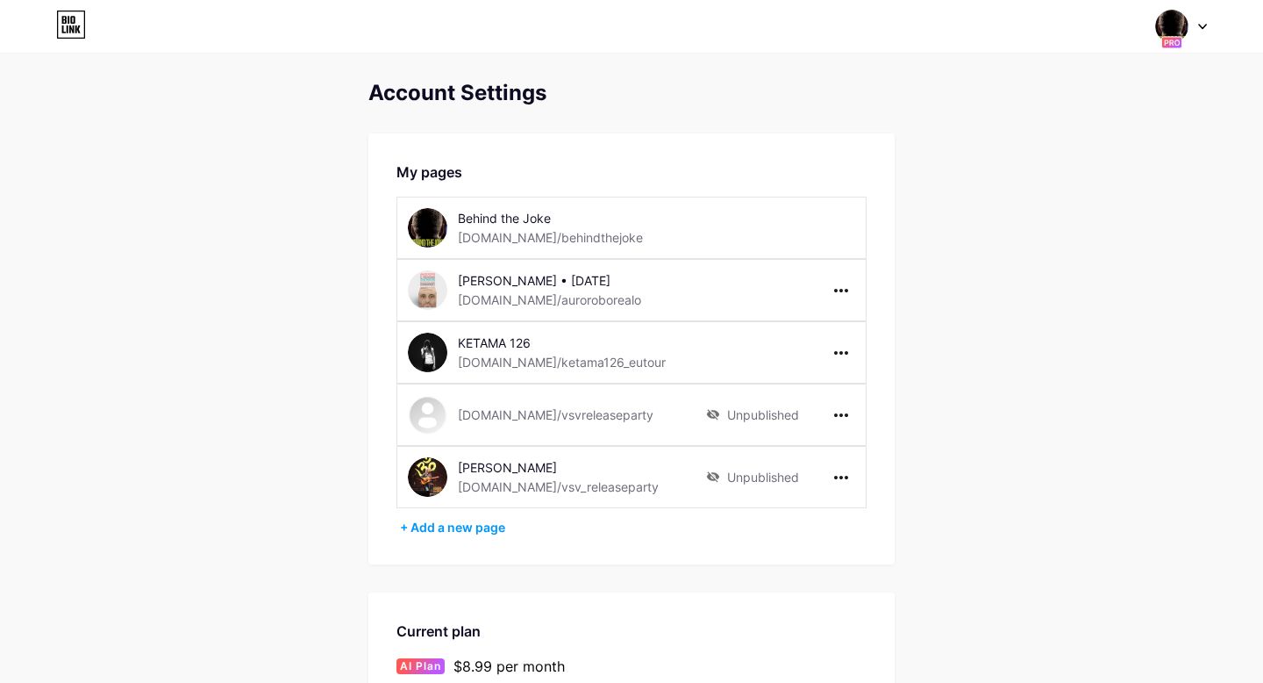
click at [759, 478] on div "Unpublished" at bounding box center [752, 476] width 93 height 39
click at [833, 477] on div at bounding box center [841, 477] width 28 height 28
click at [853, 502] on li "Publish" at bounding box center [895, 513] width 134 height 32
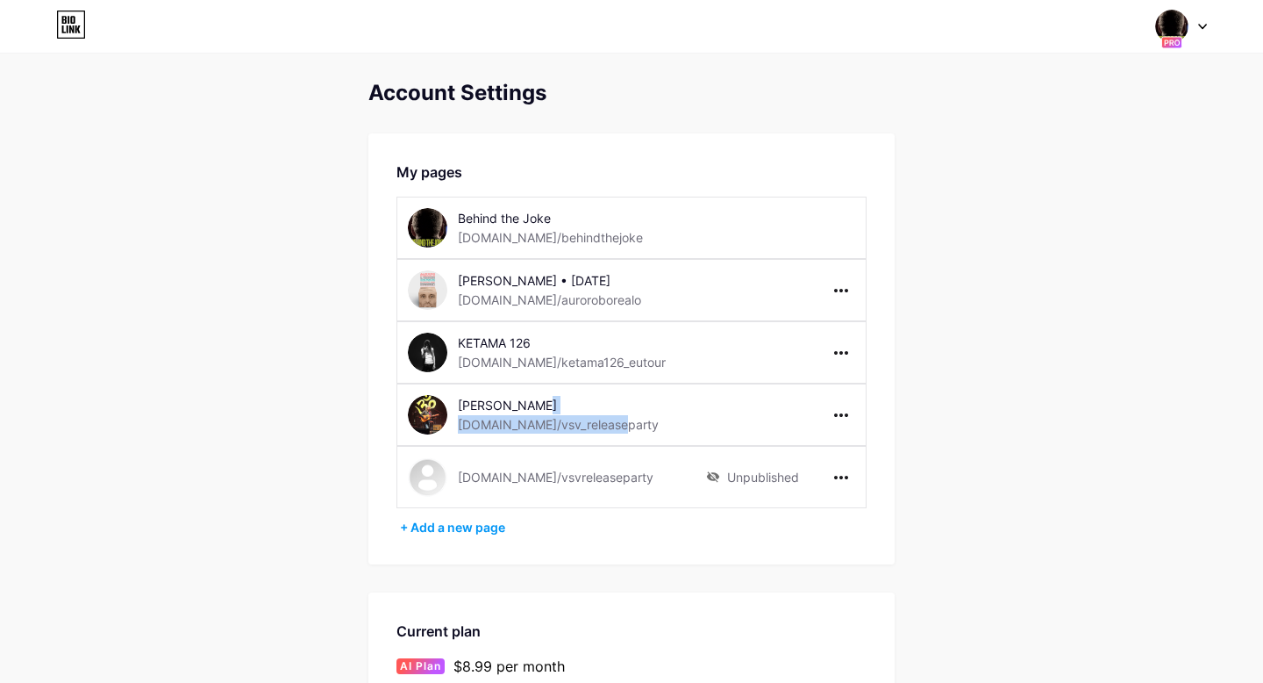
drag, startPoint x: 632, startPoint y: 426, endPoint x: 615, endPoint y: 439, distance: 21.2
click at [616, 440] on div "[PERSON_NAME] [DOMAIN_NAME]/vsv_releaseparty" at bounding box center [632, 414] width 470 height 62
copy div "[DOMAIN_NAME]/vsv_releaseparty"
